Goal: Task Accomplishment & Management: Use online tool/utility

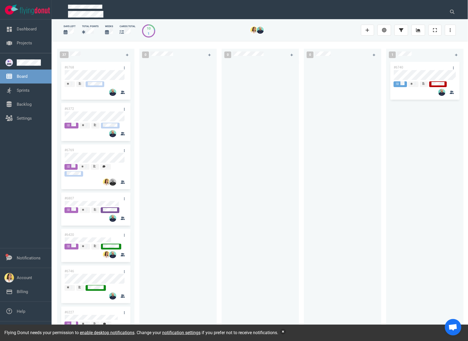
click at [286, 333] on button "button" at bounding box center [282, 331] width 5 height 5
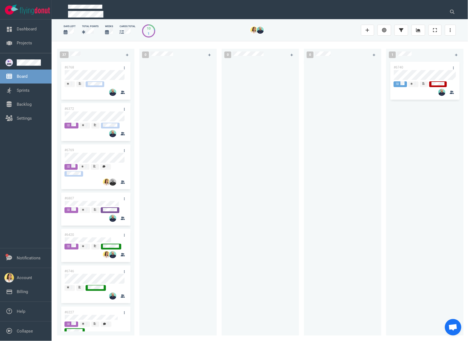
click at [243, 217] on div at bounding box center [260, 195] width 71 height 269
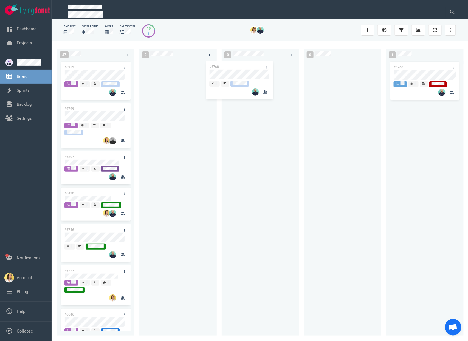
click at [237, 71] on div "37 #6768 #6372 #6769 #6807 #6420 #6746 #6227 #6646 #6645 #6748 #6698 #6662 #551…" at bounding box center [260, 191] width 416 height 300
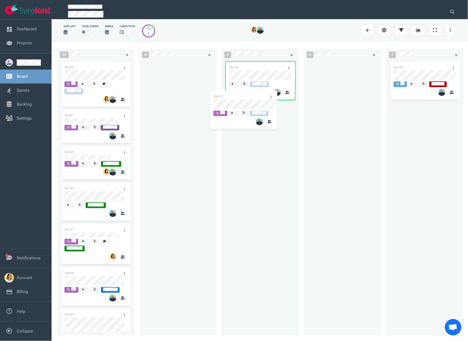
drag, startPoint x: 117, startPoint y: 70, endPoint x: 262, endPoint y: 96, distance: 147.1
click at [262, 96] on div "37 #6372 #6769 #6807 #6420 #6746 #6227 #6646 #6645 #6748 #6698 #6662 #5517 #670…" at bounding box center [260, 191] width 416 height 300
drag, startPoint x: 93, startPoint y: 59, endPoint x: 128, endPoint y: 69, distance: 36.5
click at [128, 69] on div "37 #6769 #6807 #6420 #6746 #6227 #6646 #6645 #6748 #6698 #6662 #5517 #6709 #650…" at bounding box center [98, 190] width 82 height 291
click at [112, 66] on div "#6769" at bounding box center [90, 68] width 59 height 12
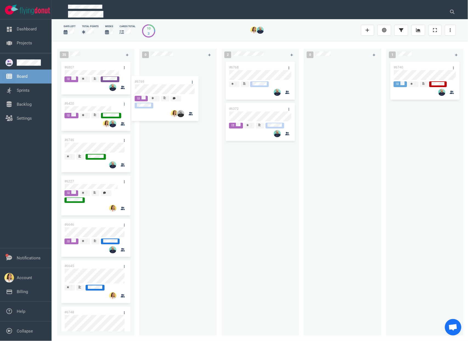
drag, startPoint x: 99, startPoint y: 65, endPoint x: 169, endPoint y: 79, distance: 71.6
click at [169, 79] on div "35 #6769 #6807 #6420 #6746 #6227 #6646 #6645 #6748 #6698 #6662 #5517 #6709 #650…" at bounding box center [260, 191] width 416 height 300
click at [249, 231] on div "#6768 #6372" at bounding box center [260, 195] width 71 height 269
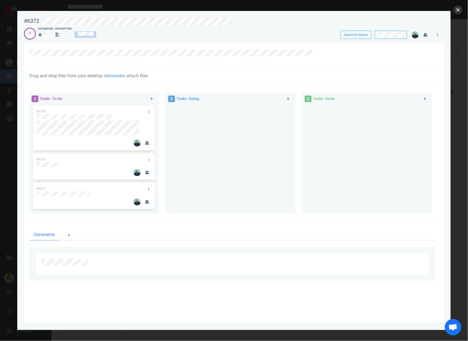
click at [460, 13] on button "close" at bounding box center [457, 9] width 9 height 9
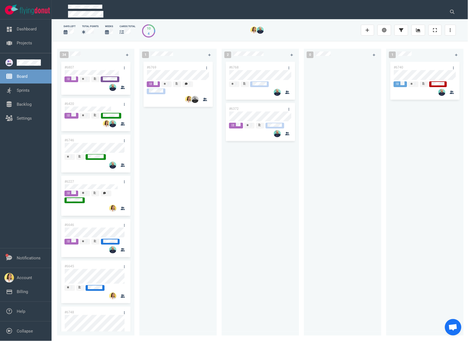
click at [157, 181] on div "#6769" at bounding box center [178, 195] width 71 height 269
drag, startPoint x: 206, startPoint y: 225, endPoint x: 199, endPoint y: 222, distance: 7.0
click at [206, 225] on div "#6769" at bounding box center [178, 195] width 71 height 269
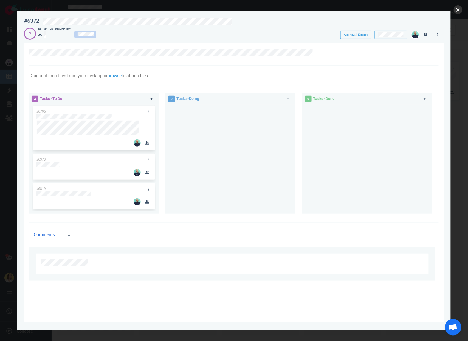
click at [460, 11] on button "close" at bounding box center [457, 9] width 9 height 9
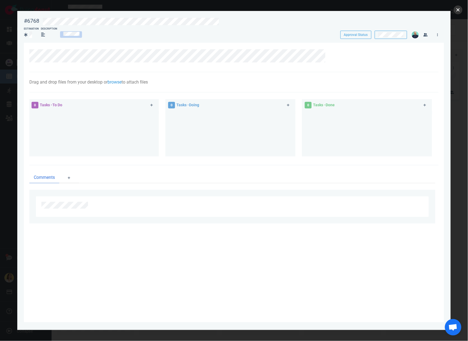
click at [460, 12] on button "close" at bounding box center [457, 9] width 9 height 9
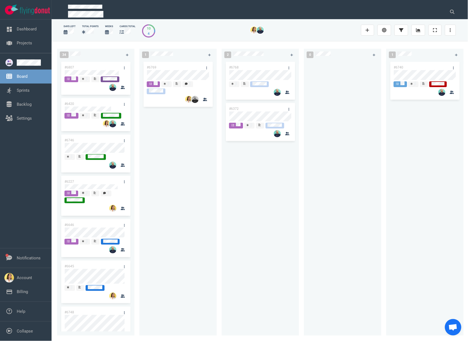
click at [92, 121] on div at bounding box center [95, 124] width 62 height 8
click at [219, 161] on div "1 #6769" at bounding box center [180, 190] width 82 height 291
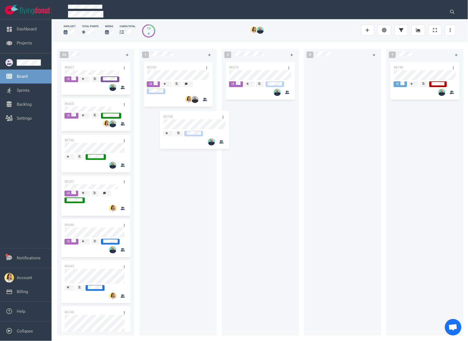
click at [178, 126] on div "34 #6807 #6420 #6746 #6227 #6646 #6645 #6748 #6698 #6662 #5517 #6709 #6500 #675…" at bounding box center [260, 191] width 416 height 300
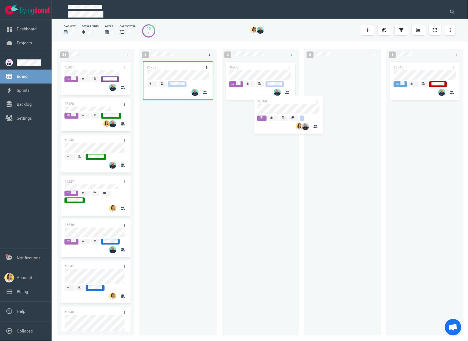
click at [271, 112] on div "34 #6807 #6420 #6746 #6227 #6646 #6645 #6748 #6698 #6662 #5517 #6709 #6500 #675…" at bounding box center [260, 191] width 416 height 300
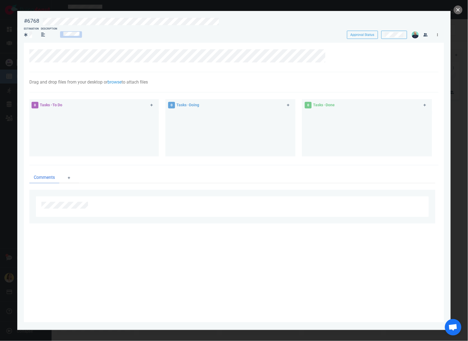
click at [438, 34] on link at bounding box center [437, 34] width 9 height 7
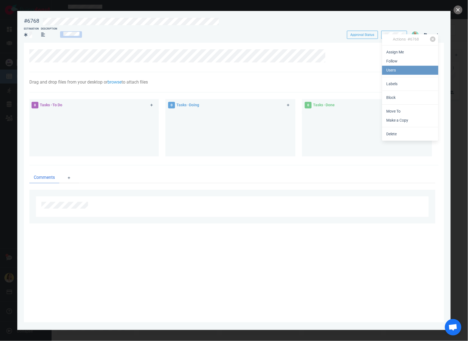
click at [415, 68] on link "Users" at bounding box center [410, 70] width 56 height 9
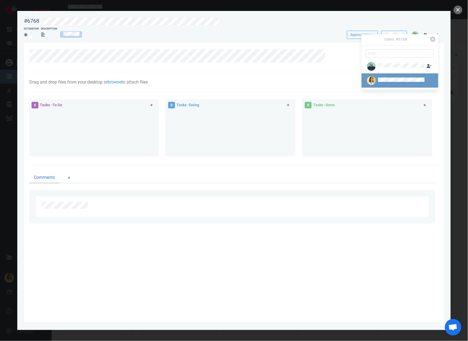
click at [376, 79] on div at bounding box center [371, 80] width 11 height 9
click at [383, 88] on button "Assign" at bounding box center [386, 90] width 17 height 8
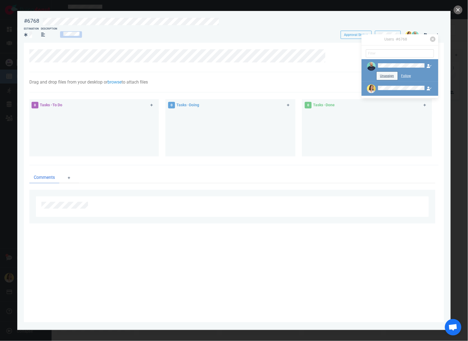
click at [382, 75] on button "Unassign" at bounding box center [386, 76] width 21 height 8
click at [337, 164] on div "0 Tasks - To Do 0 Tasks - Doing 0 Tasks - Done" at bounding box center [233, 129] width 409 height 73
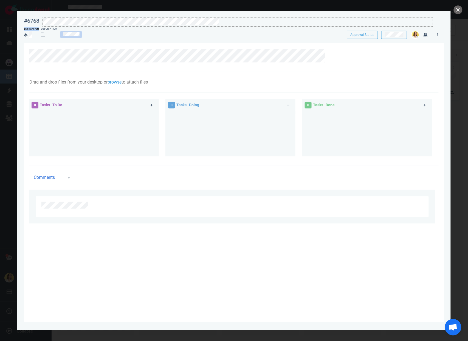
click at [144, 24] on div "#6768 Approval Status Estimation Description Approval Status" at bounding box center [234, 26] width 420 height 24
